Goal: Check status: Check status

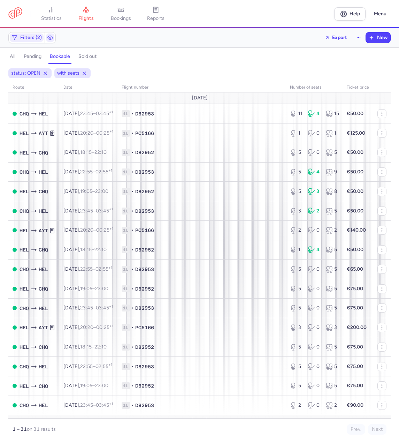
scroll to position [70, 0]
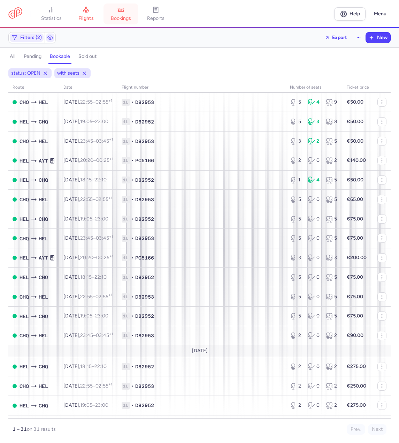
click at [130, 13] on link "bookings" at bounding box center [121, 13] width 35 height 15
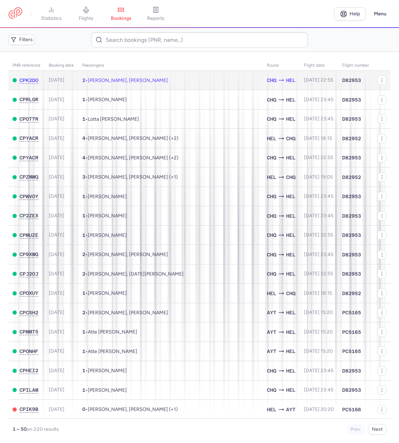
click at [210, 83] on td "2 • [PERSON_NAME], [PERSON_NAME]" at bounding box center [170, 80] width 185 height 19
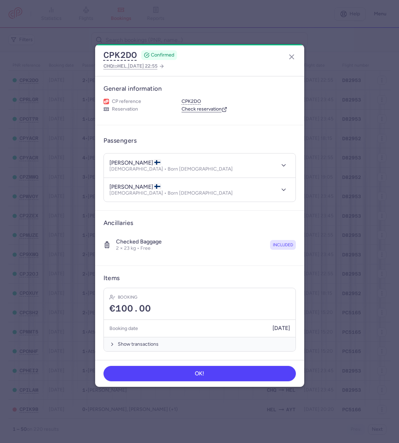
drag, startPoint x: 114, startPoint y: 56, endPoint x: 96, endPoint y: 62, distance: 19.1
click at [115, 56] on button "CPK2DO" at bounding box center [120, 55] width 33 height 10
drag, startPoint x: 114, startPoint y: 55, endPoint x: 105, endPoint y: 63, distance: 12.1
click at [114, 55] on button "CPK2DO" at bounding box center [120, 55] width 33 height 10
drag, startPoint x: 283, startPoint y: 166, endPoint x: 280, endPoint y: 169, distance: 4.5
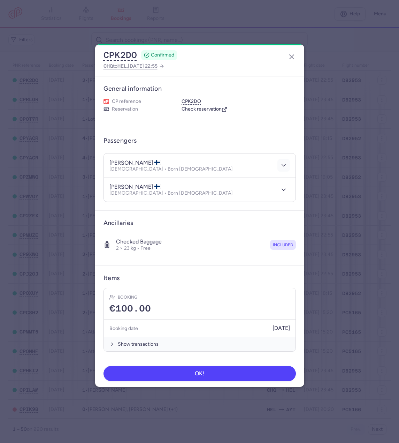
click at [283, 166] on polyline "button" at bounding box center [283, 165] width 3 height 2
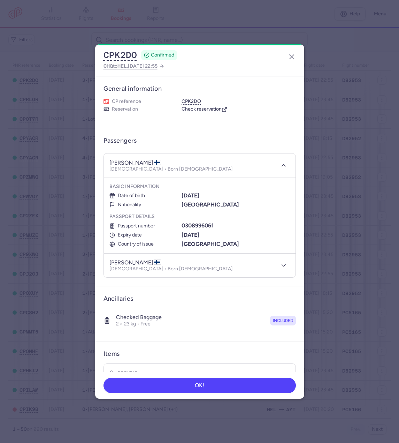
drag, startPoint x: 154, startPoint y: 162, endPoint x: 107, endPoint y: 164, distance: 47.1
click at [107, 164] on header "[PERSON_NAME] [DEMOGRAPHIC_DATA] • Born [DEMOGRAPHIC_DATA]" at bounding box center [200, 165] width 192 height 24
copy h4 "[PERSON_NAME]"
click at [199, 225] on b "030899606f" at bounding box center [198, 225] width 32 height 7
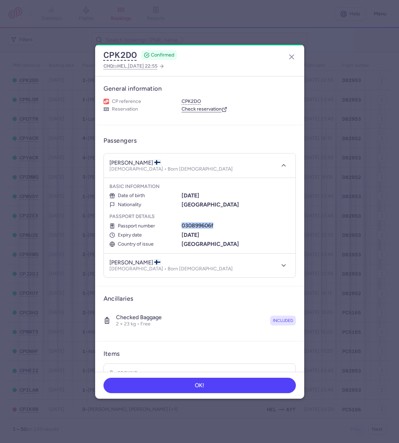
copy b "030899606f"
click at [277, 169] on button "button" at bounding box center [283, 165] width 13 height 13
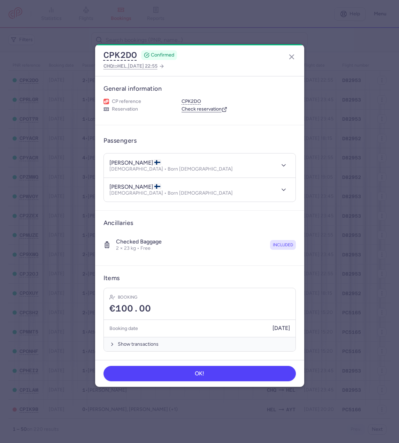
click at [150, 185] on h4 "[PERSON_NAME]" at bounding box center [135, 186] width 52 height 7
drag, startPoint x: 158, startPoint y: 185, endPoint x: 94, endPoint y: 189, distance: 63.2
click at [94, 189] on dialog "CPK2DO CONFIRMED CHQ to HEL , [DATE] 22:55 General information CP reference CPK…" at bounding box center [199, 221] width 377 height 354
copy h4 "[PERSON_NAME]"
click at [281, 189] on icon "button" at bounding box center [283, 189] width 7 height 7
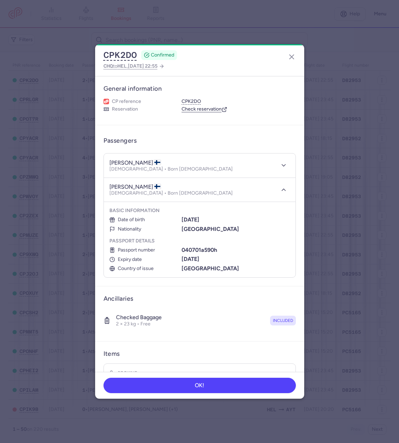
click at [204, 248] on b "040701a590h" at bounding box center [200, 249] width 36 height 7
copy b "040701a590h"
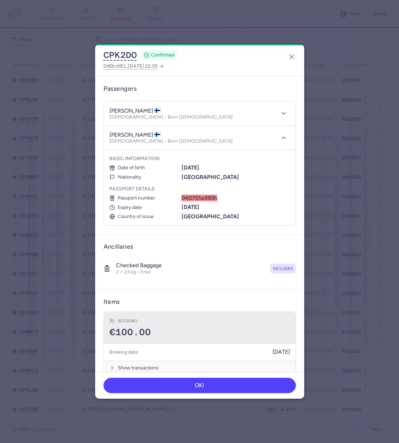
scroll to position [64, 0]
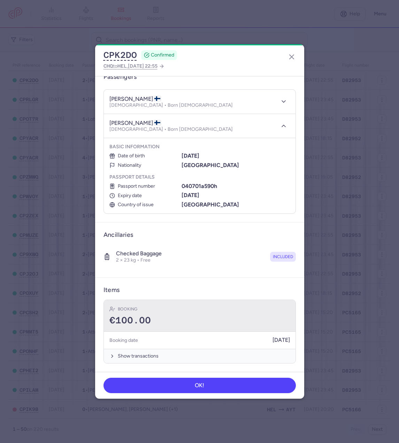
click at [269, 326] on div "€100.00" at bounding box center [199, 320] width 181 height 10
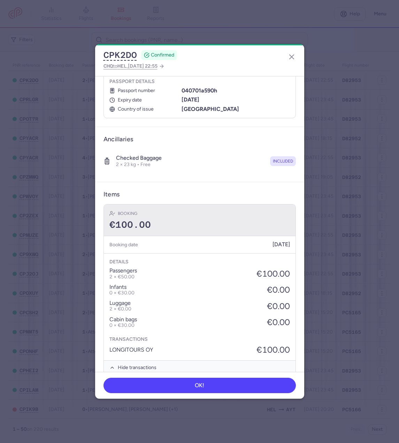
scroll to position [171, 0]
